Goal: Browse casually: Explore the website without a specific task or goal

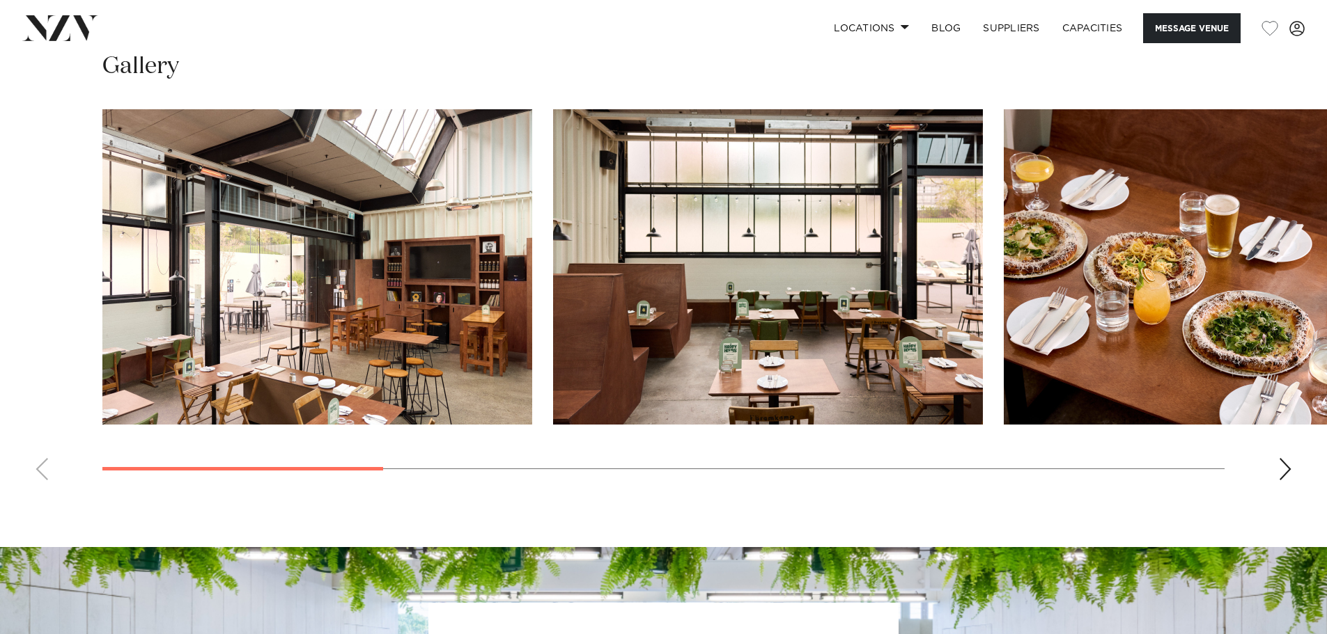
scroll to position [1323, 0]
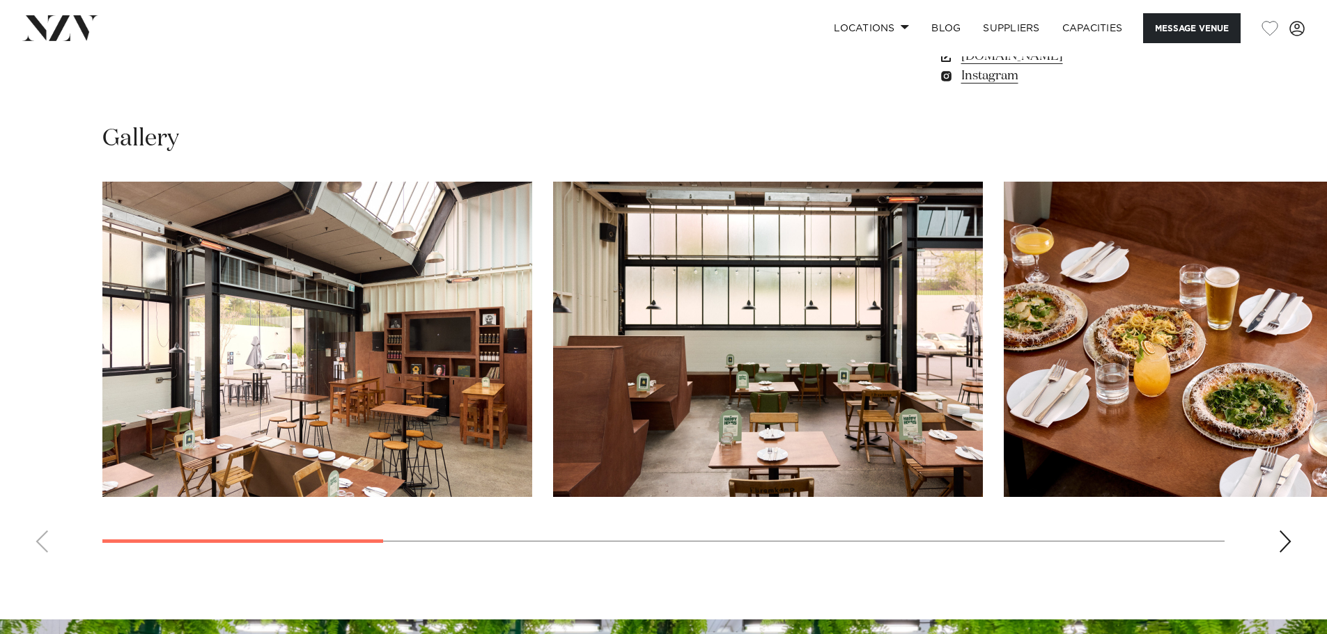
click at [1283, 540] on div "Next slide" at bounding box center [1285, 542] width 14 height 22
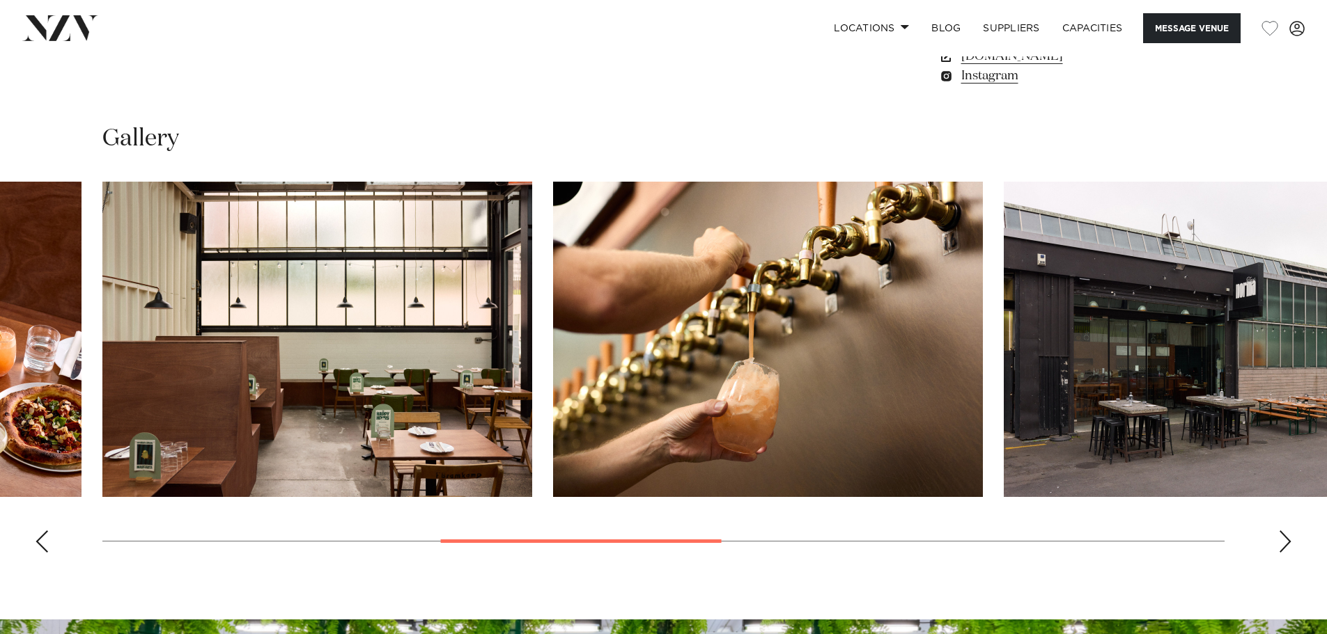
click at [1283, 540] on div "Next slide" at bounding box center [1285, 542] width 14 height 22
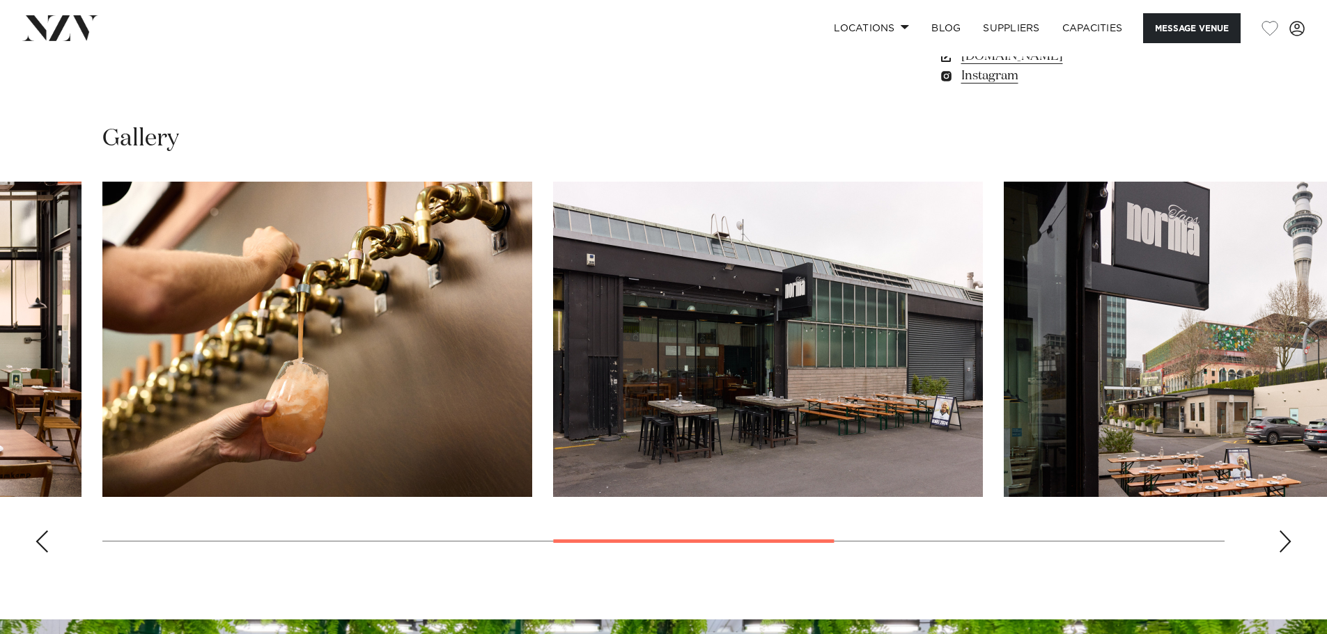
click at [1283, 540] on div "Next slide" at bounding box center [1285, 542] width 14 height 22
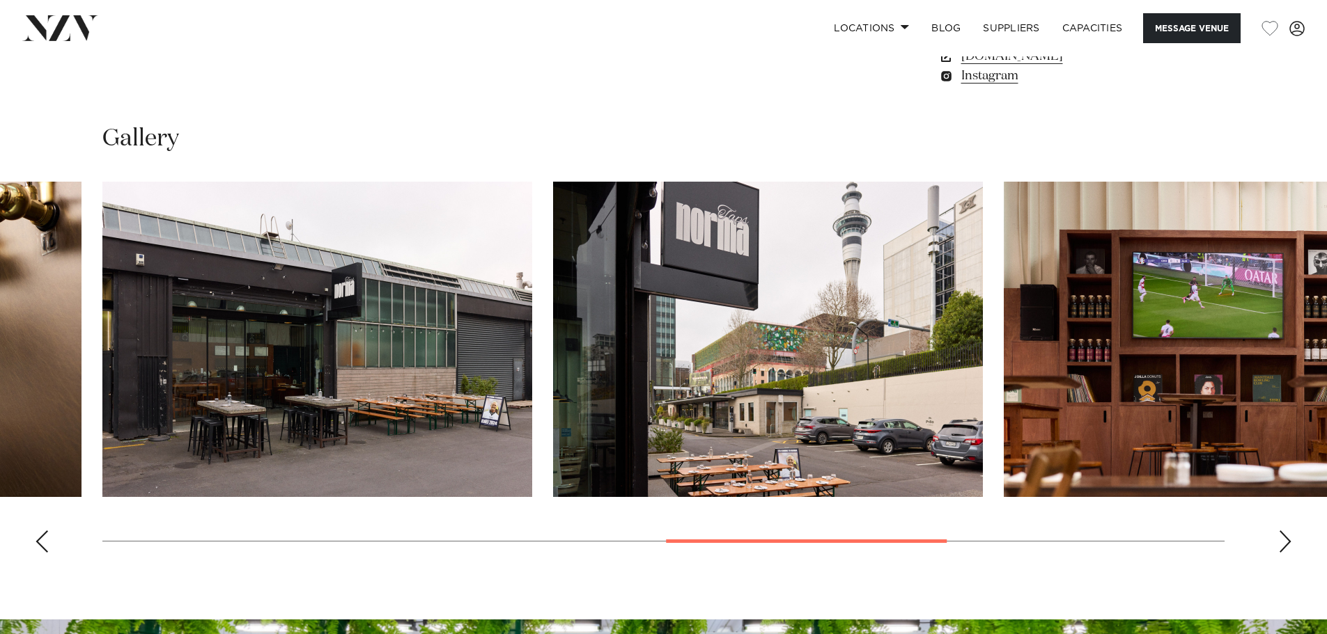
click at [1283, 540] on div "Next slide" at bounding box center [1285, 542] width 14 height 22
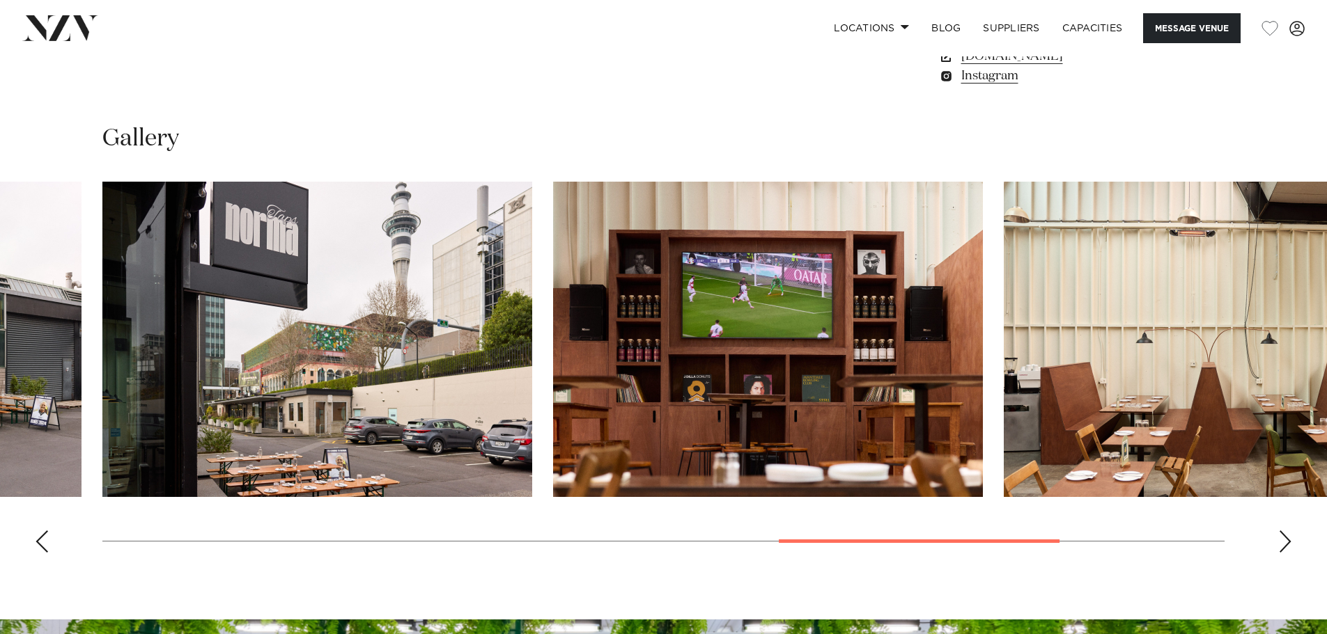
click at [1283, 540] on div "Next slide" at bounding box center [1285, 542] width 14 height 22
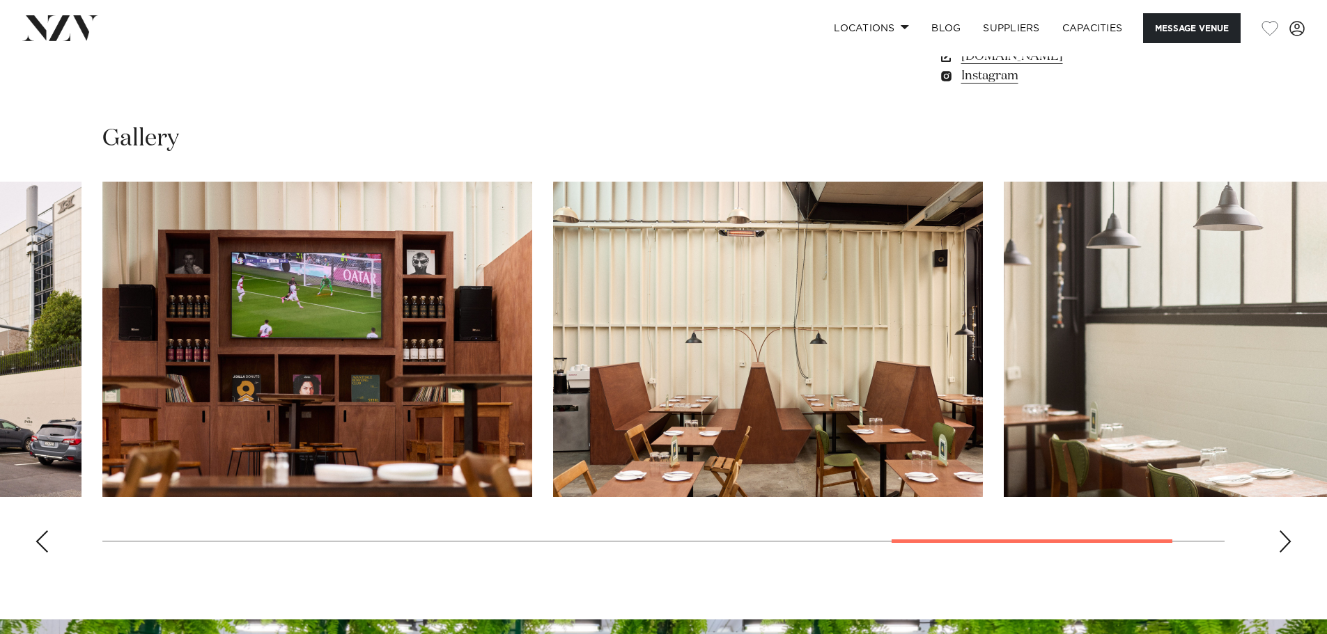
click at [1283, 540] on div "Next slide" at bounding box center [1285, 542] width 14 height 22
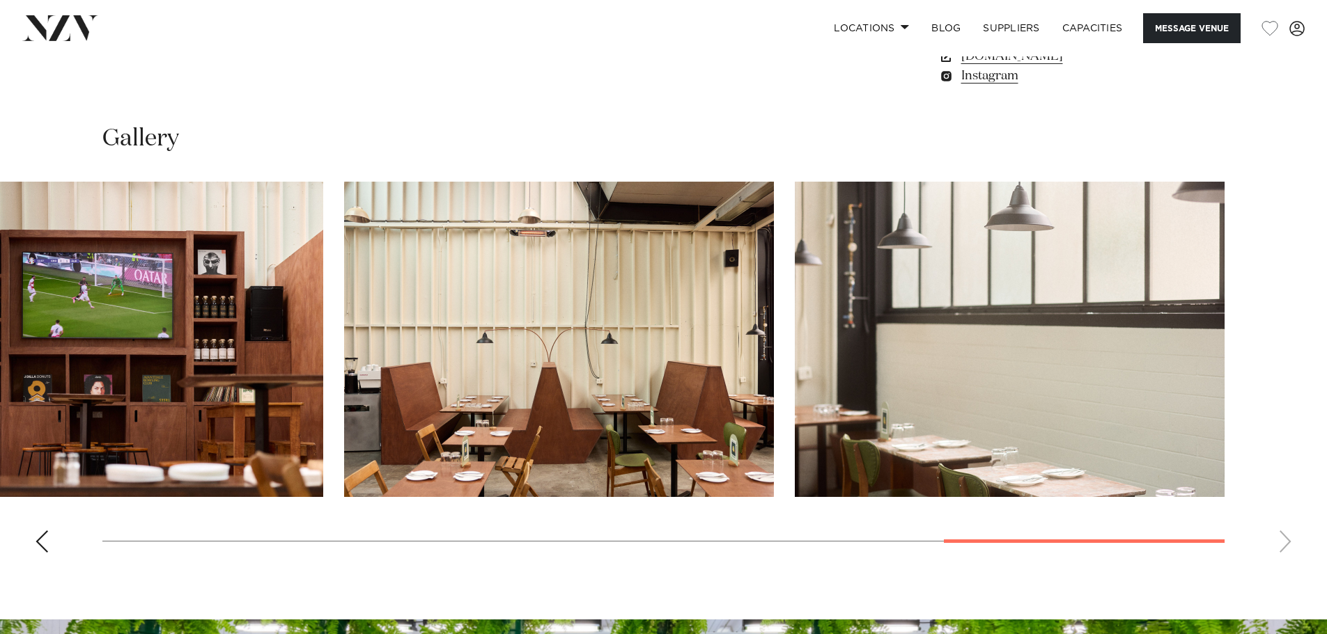
click at [44, 543] on div "Previous slide" at bounding box center [42, 542] width 14 height 22
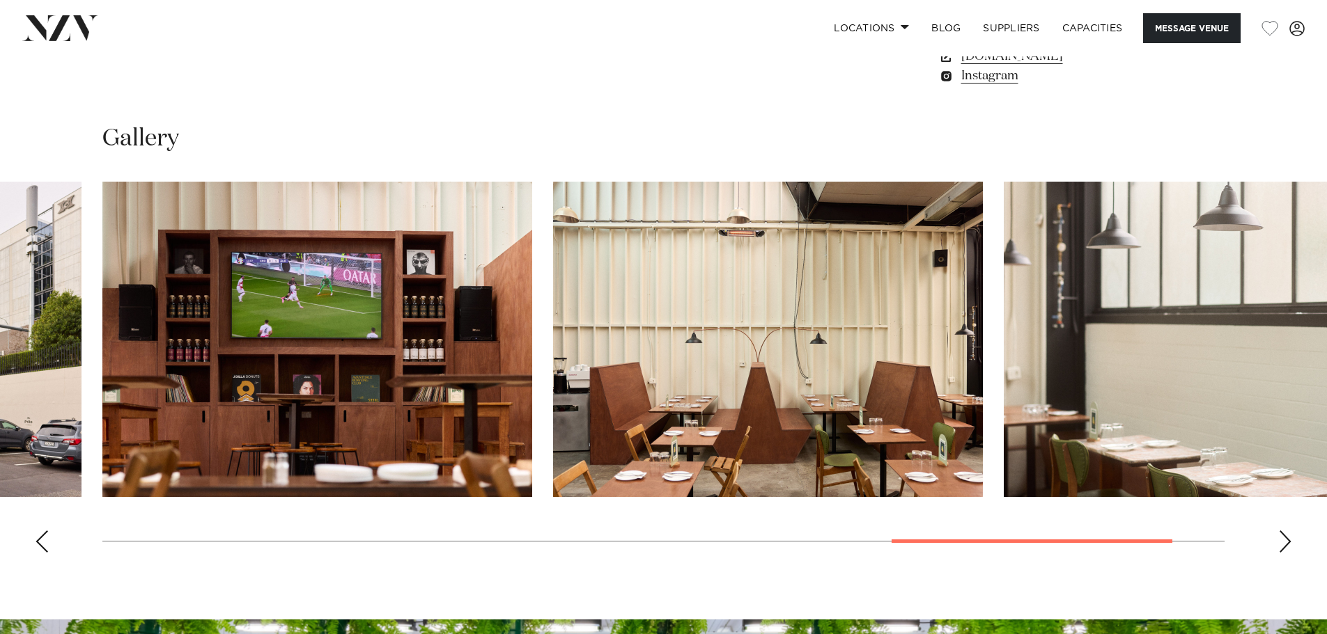
click at [44, 543] on div "Previous slide" at bounding box center [42, 542] width 14 height 22
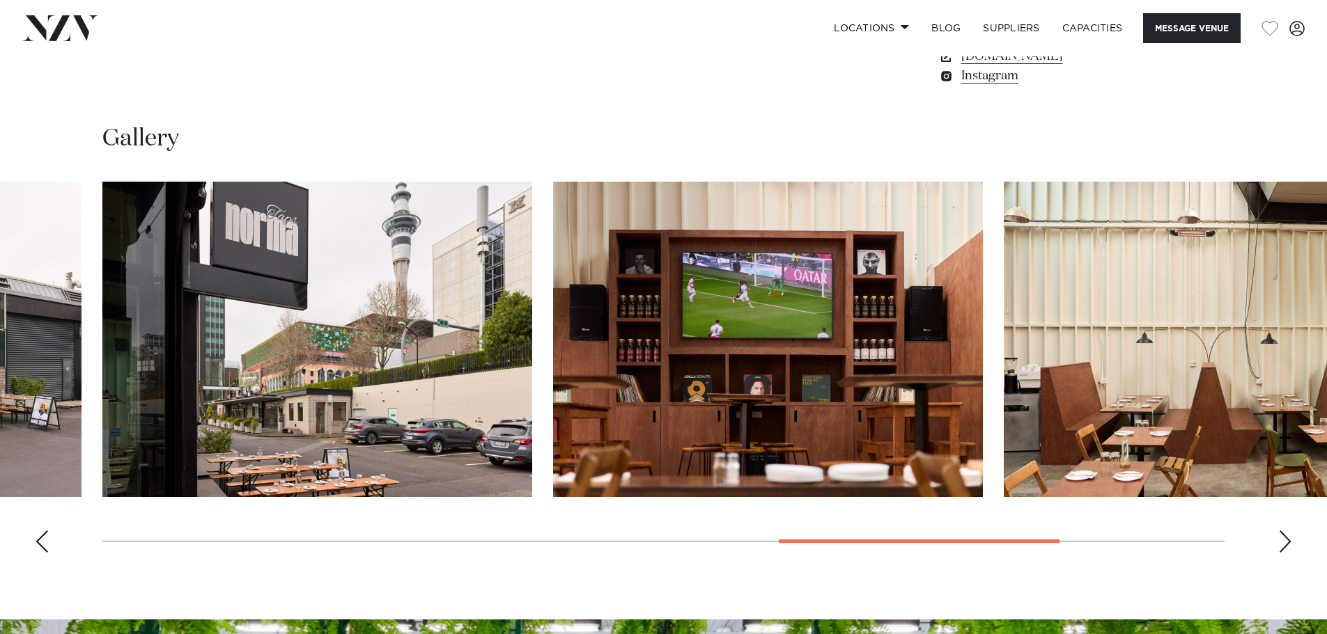
click at [44, 543] on div "Previous slide" at bounding box center [42, 542] width 14 height 22
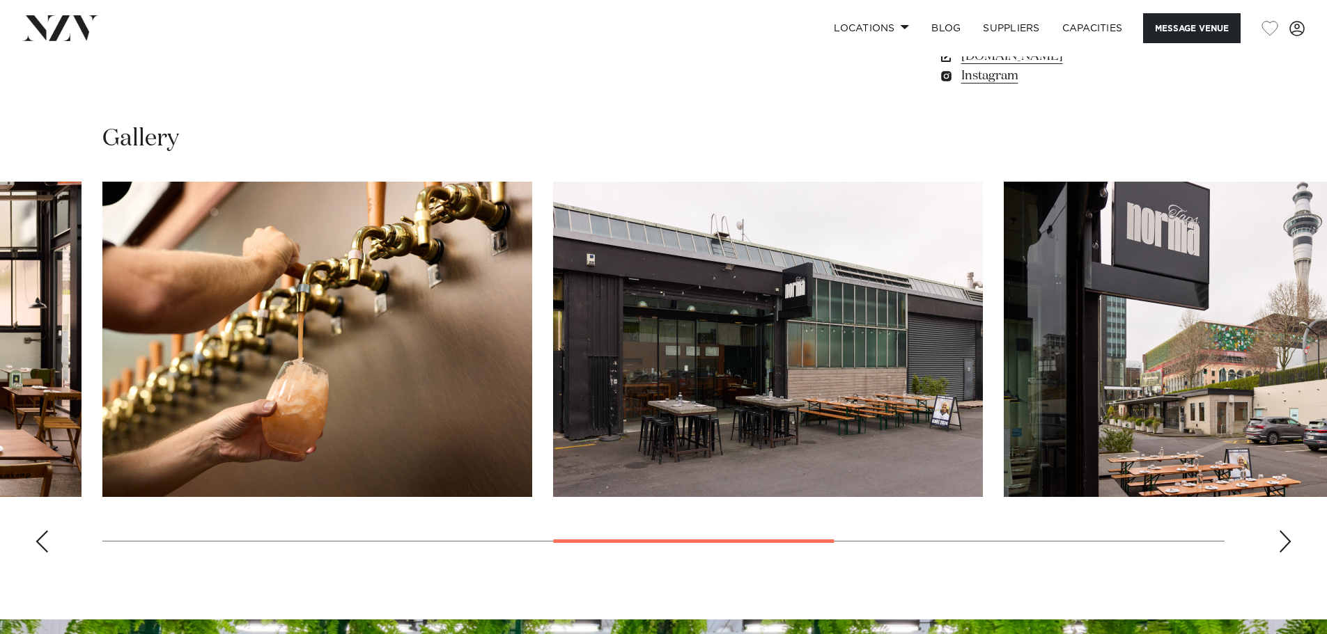
click at [44, 543] on div "Previous slide" at bounding box center [42, 542] width 14 height 22
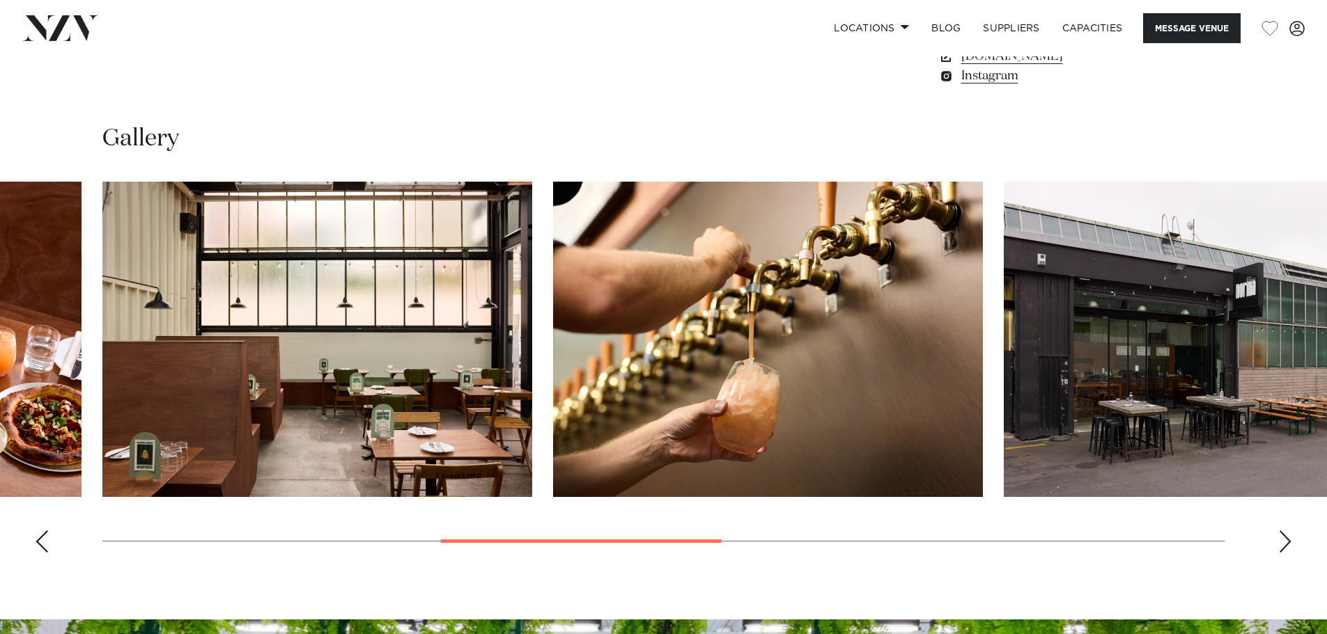
drag, startPoint x: 714, startPoint y: 374, endPoint x: 697, endPoint y: 360, distance: 22.3
